Goal: Information Seeking & Learning: Learn about a topic

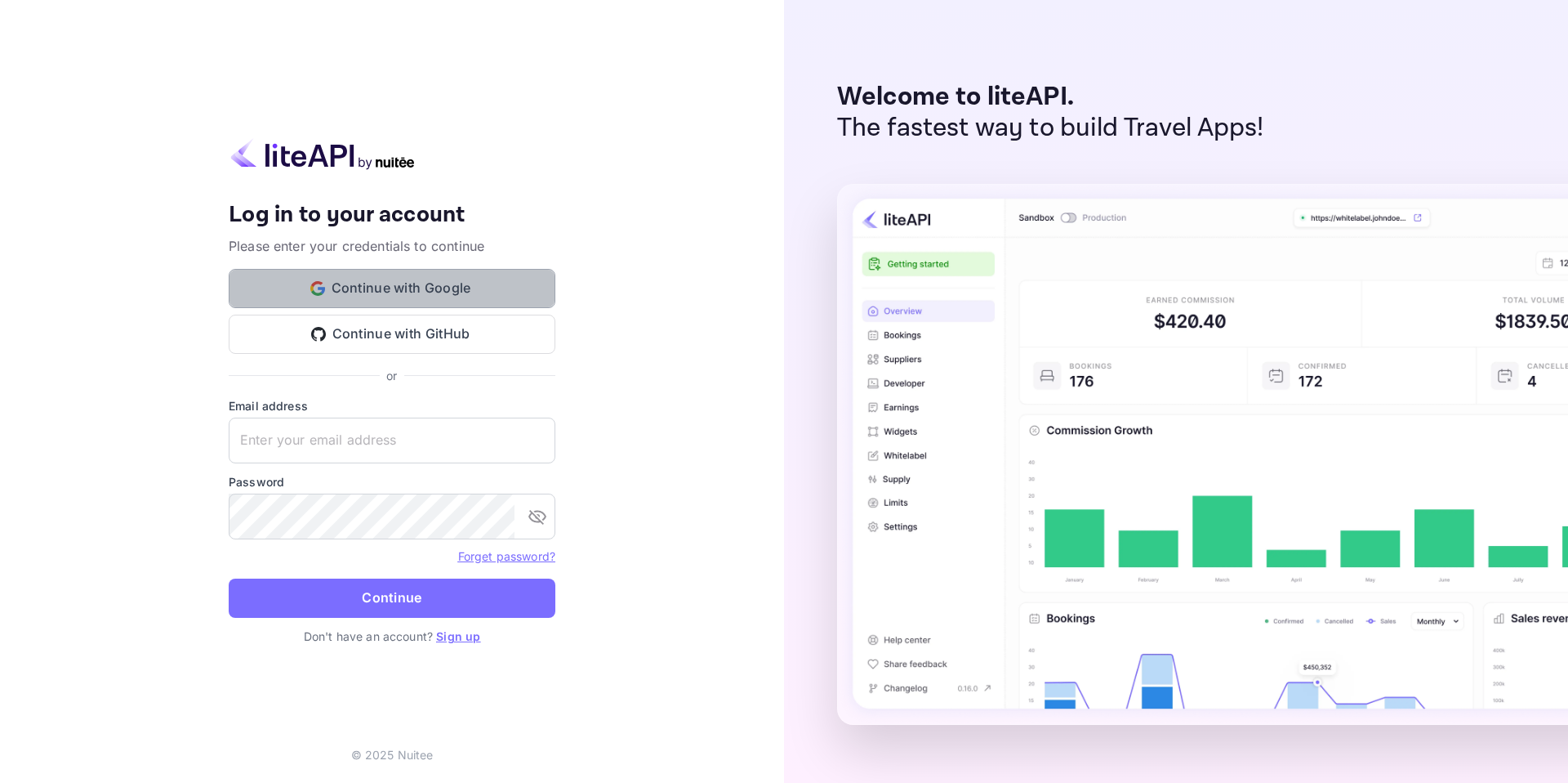
click at [471, 289] on button "Continue with Google" at bounding box center [391, 288] width 327 height 39
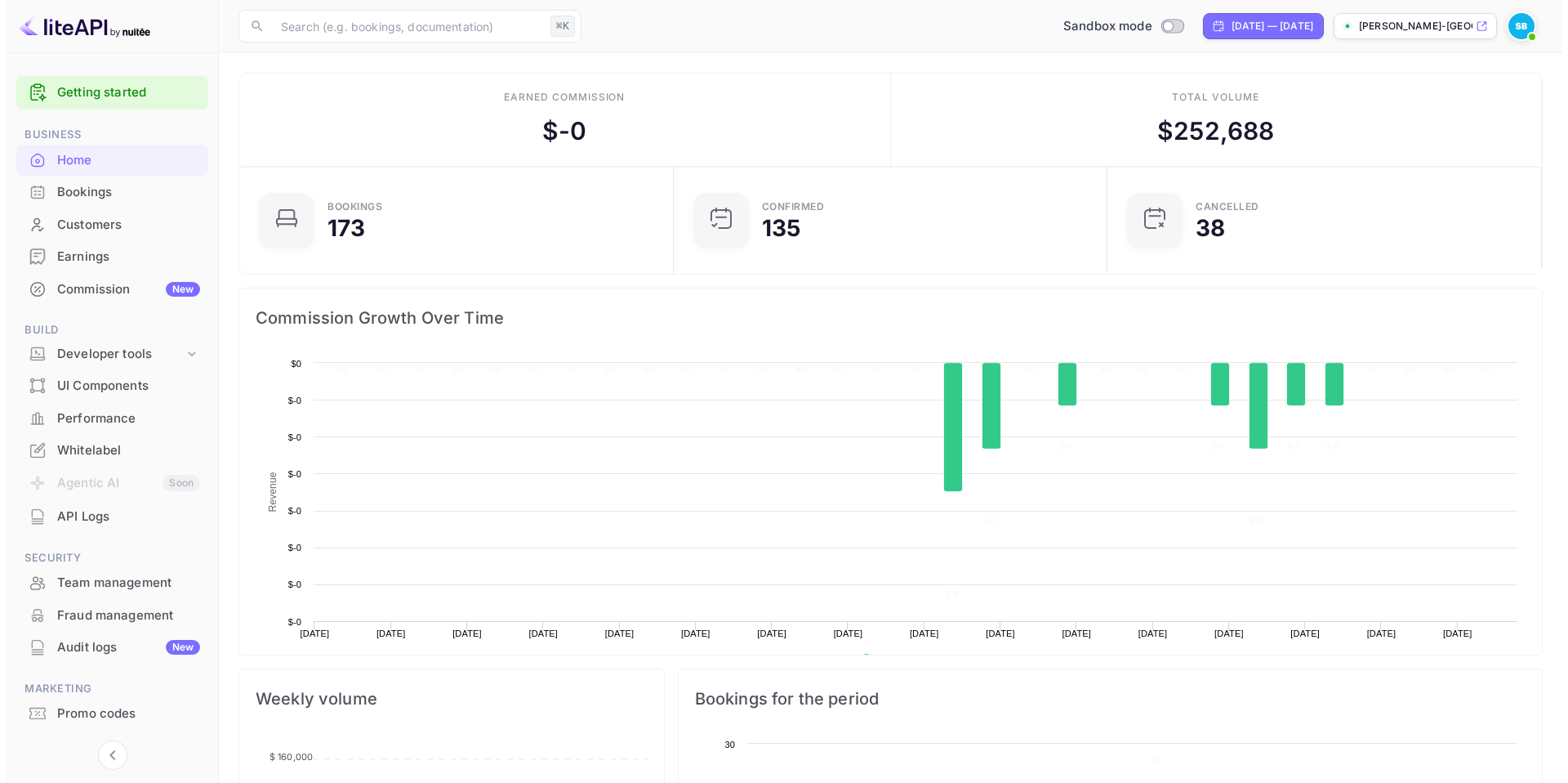
scroll to position [254, 411]
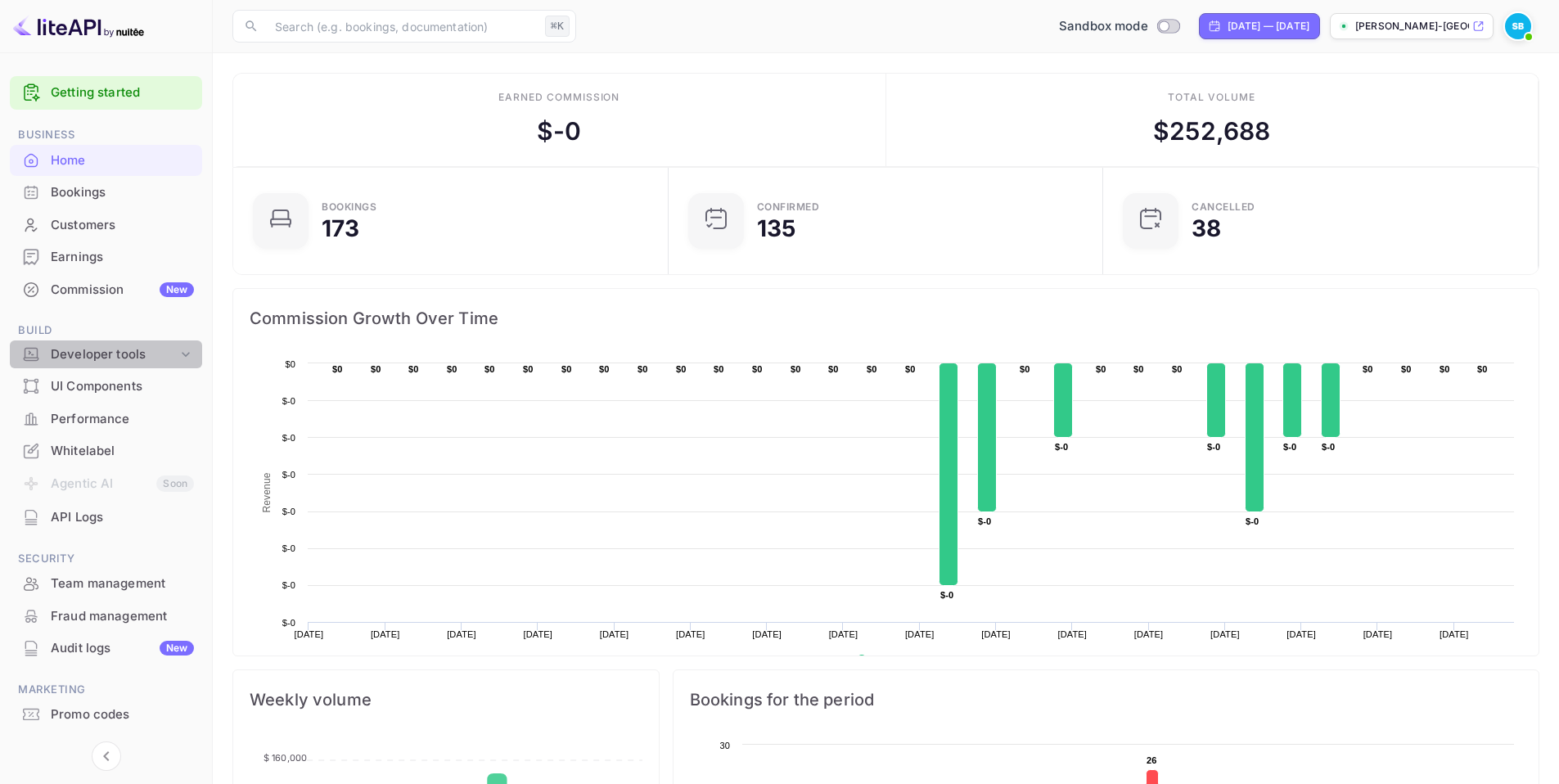
click at [100, 353] on div "Developer tools" at bounding box center [114, 355] width 127 height 19
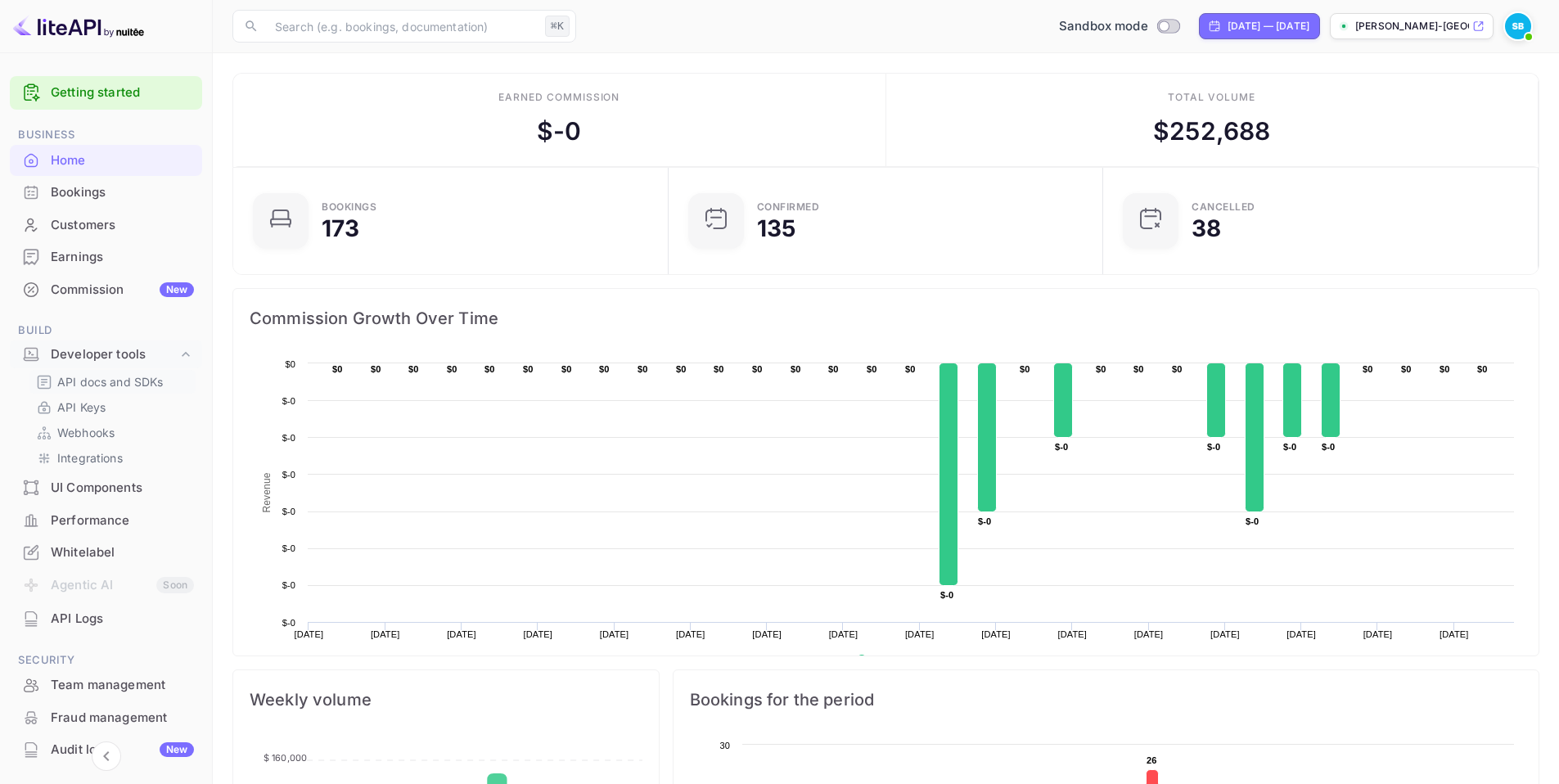
click at [106, 379] on p "API docs and SDKs" at bounding box center [111, 382] width 107 height 17
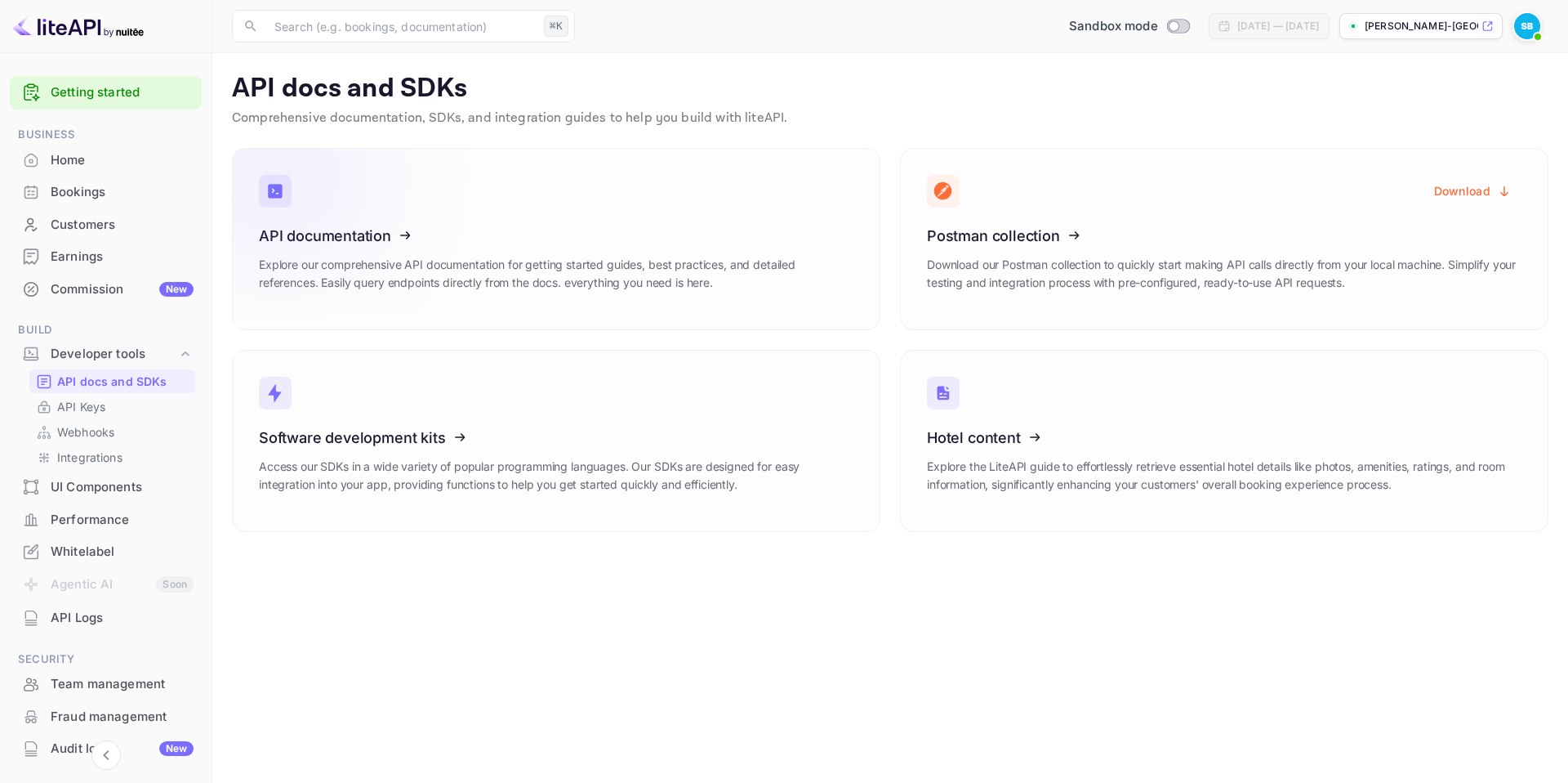
click at [337, 243] on icon at bounding box center [359, 233] width 254 height 168
